Goal: Task Accomplishment & Management: Manage account settings

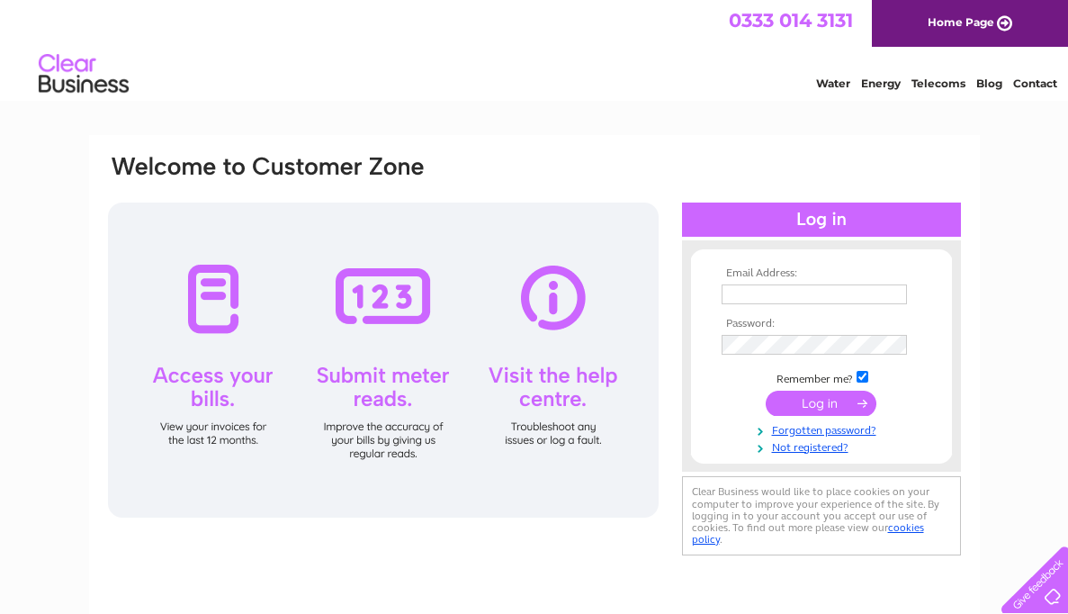
type input "[EMAIL_ADDRESS][DOMAIN_NAME]"
click at [805, 401] on input "submit" at bounding box center [821, 403] width 111 height 25
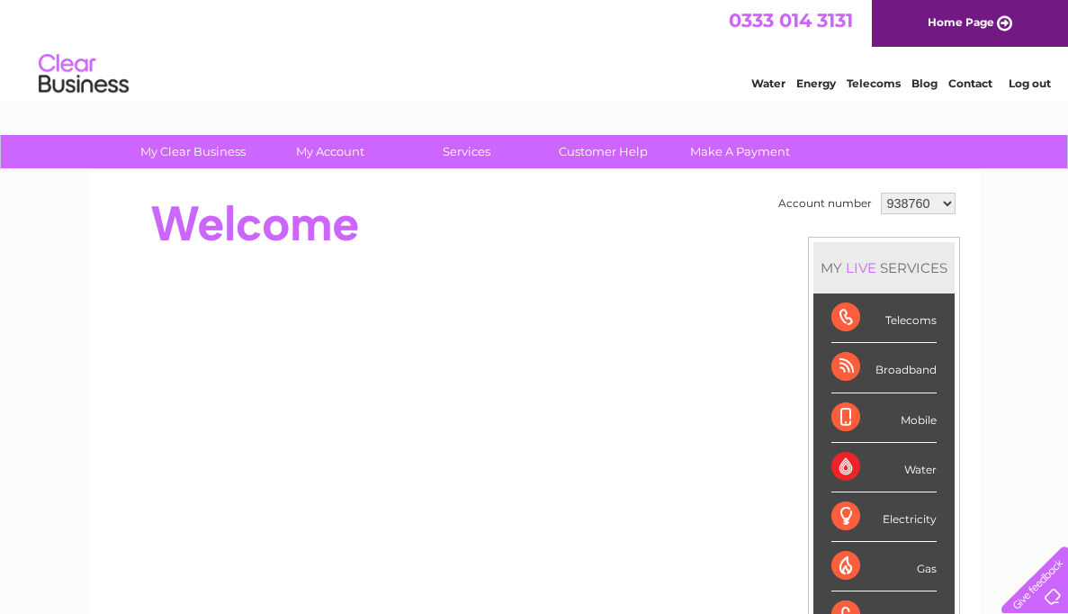
click at [916, 203] on select "938760 938761 944766 1116786" at bounding box center [918, 204] width 75 height 22
select select "938761"
click at [881, 193] on select "938760 938761 944766 1116786" at bounding box center [918, 204] width 75 height 22
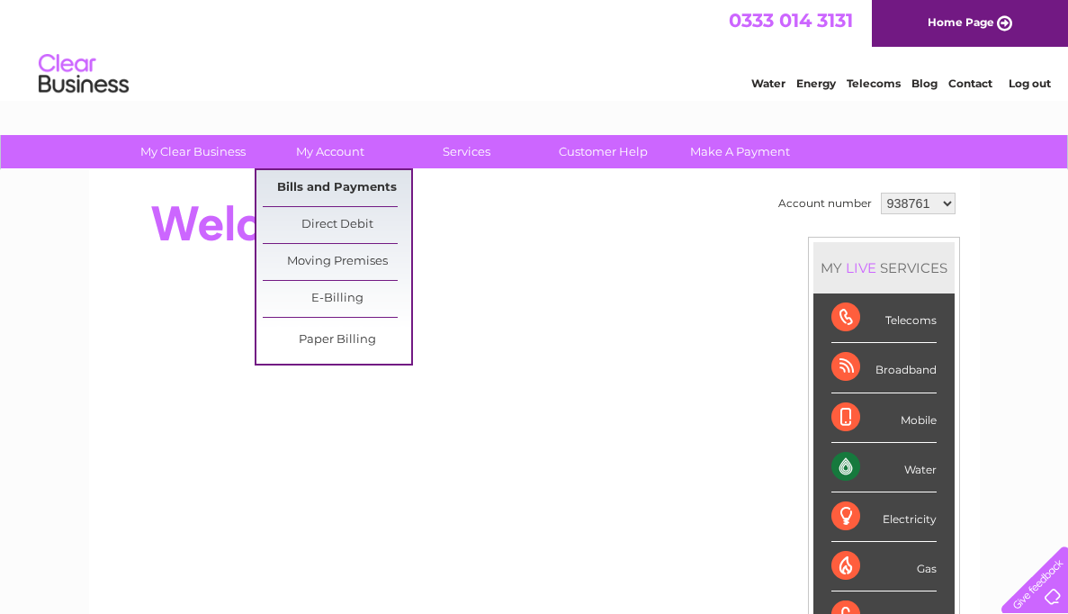
click at [338, 191] on link "Bills and Payments" at bounding box center [337, 188] width 149 height 36
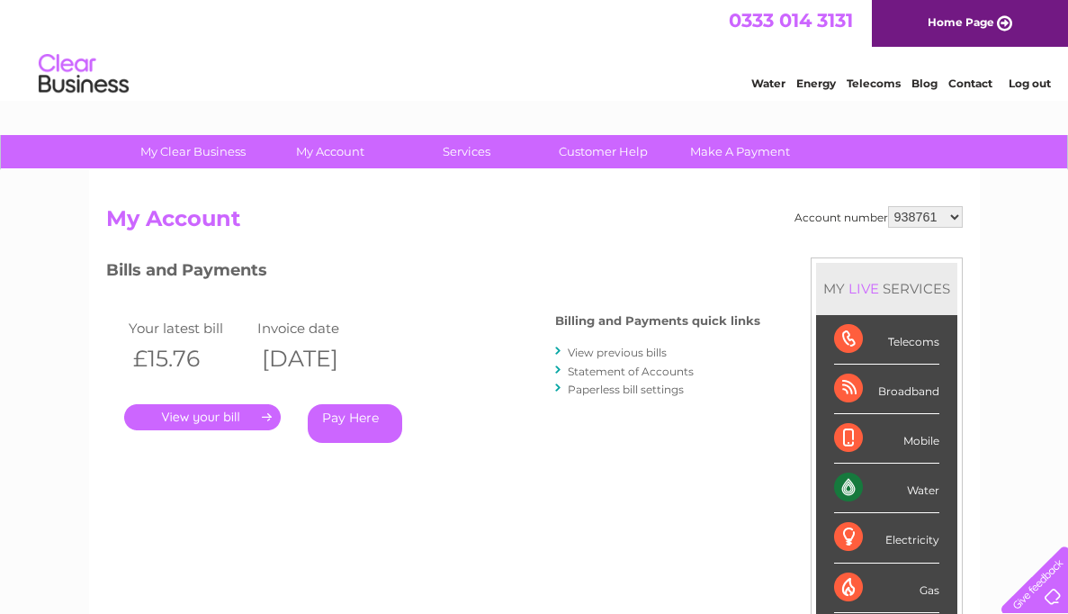
click at [233, 416] on link "." at bounding box center [202, 417] width 157 height 26
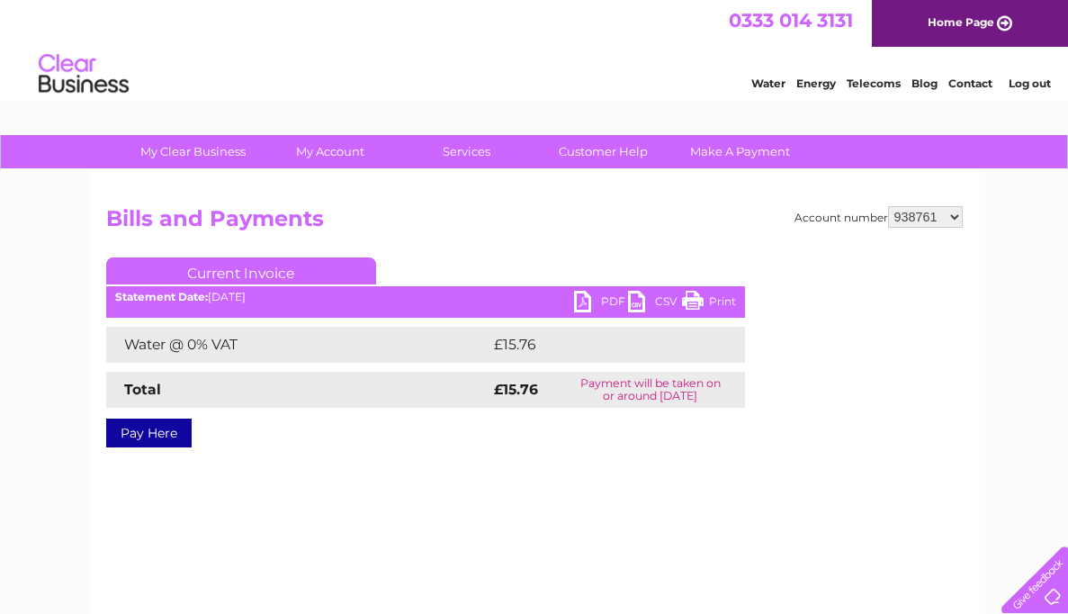
click at [594, 296] on link "PDF" at bounding box center [601, 304] width 54 height 26
